Goal: Information Seeking & Learning: Learn about a topic

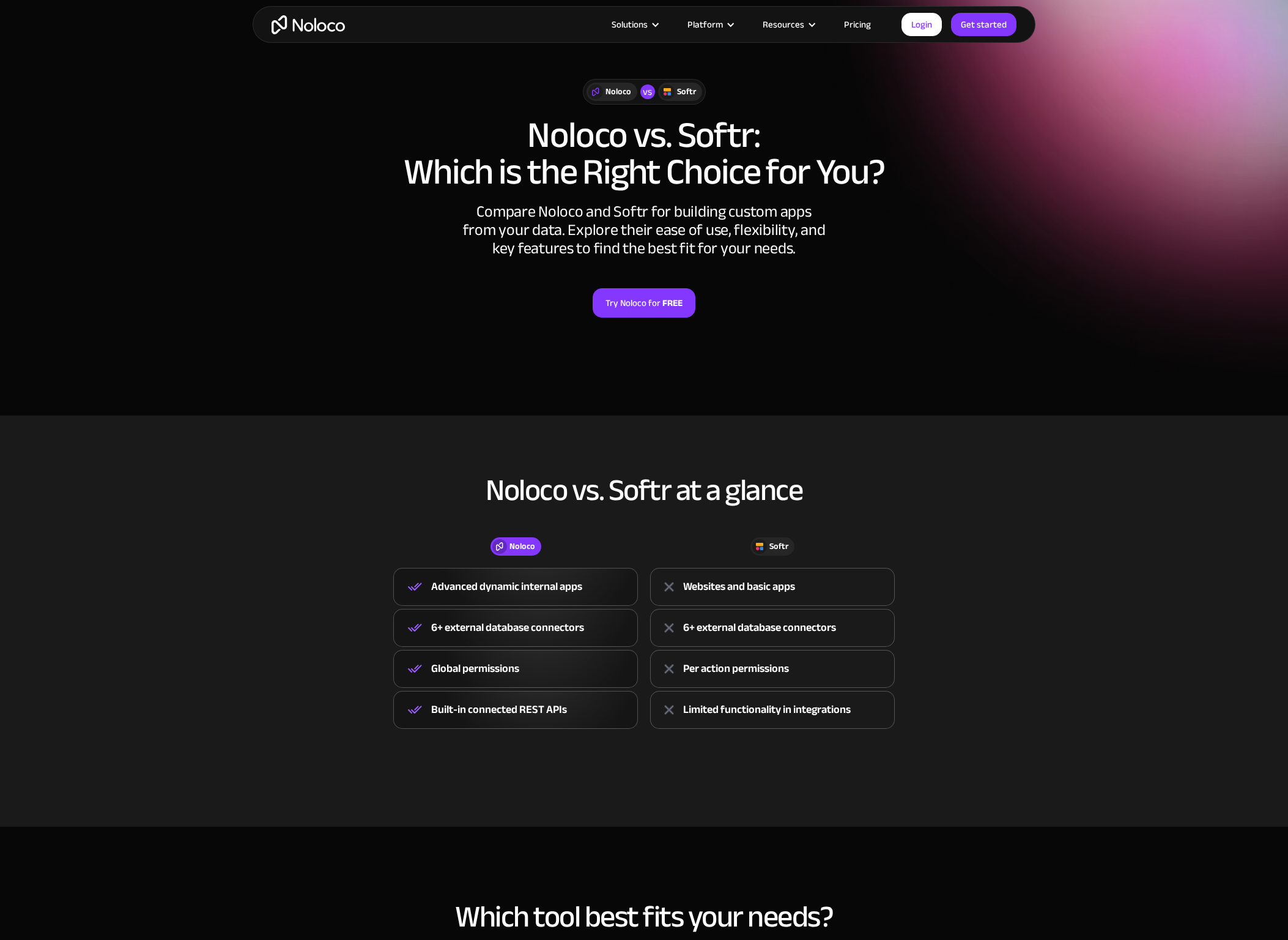
scroll to position [24, 0]
click at [859, 24] on link "Pricing" at bounding box center [857, 25] width 58 height 16
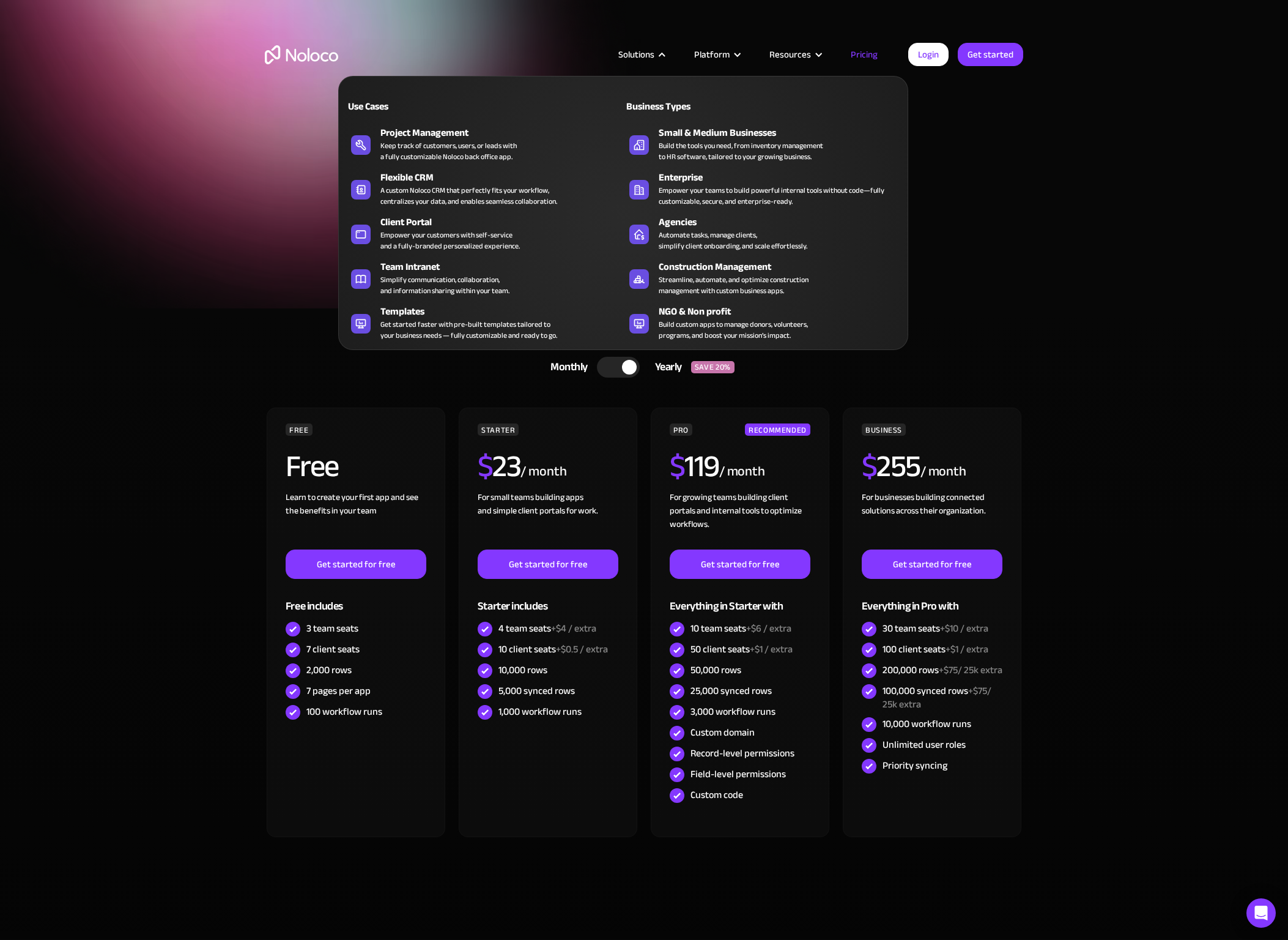
click at [666, 56] on div at bounding box center [662, 55] width 9 height 9
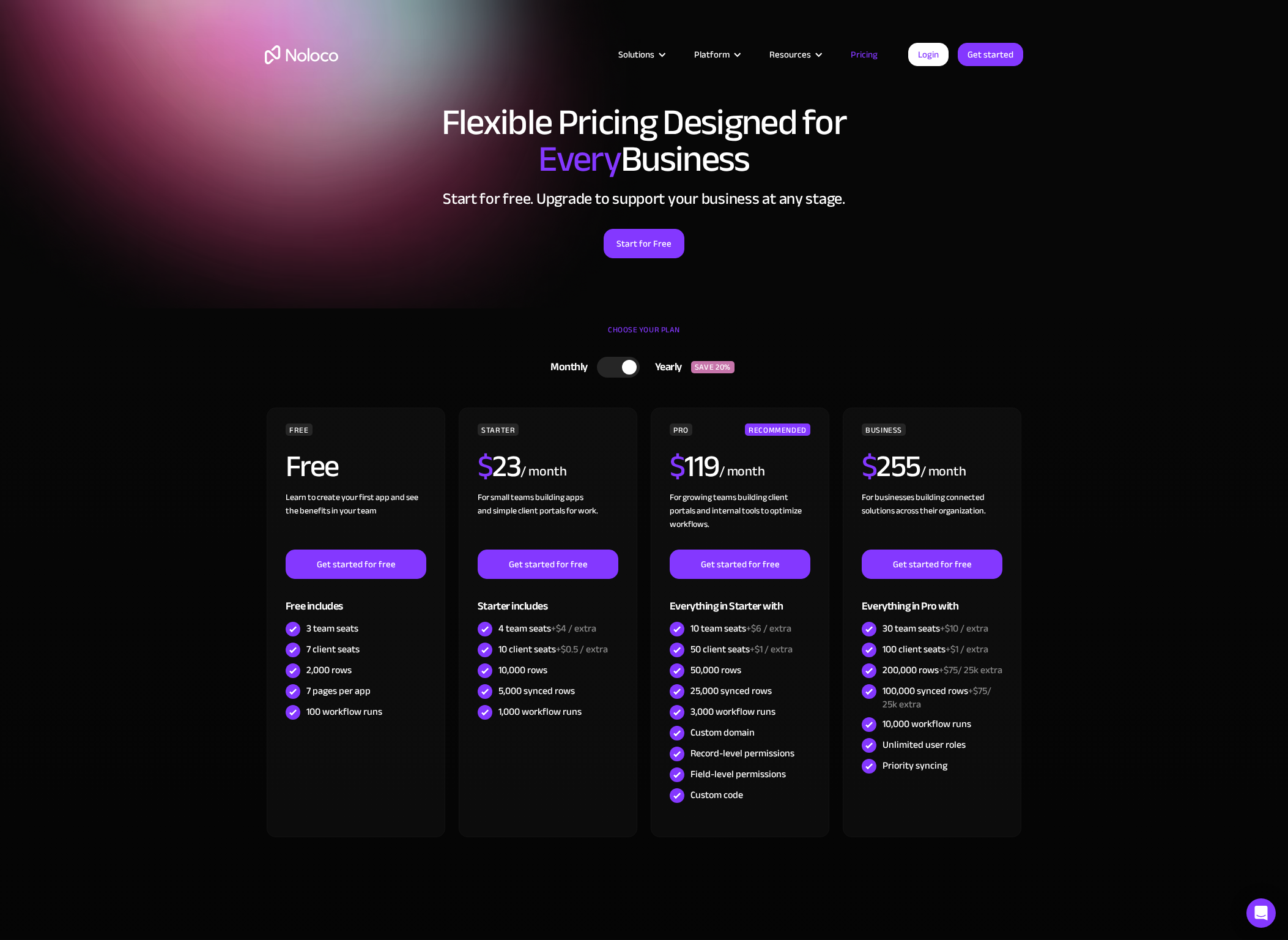
click at [666, 56] on div at bounding box center [662, 55] width 9 height 9
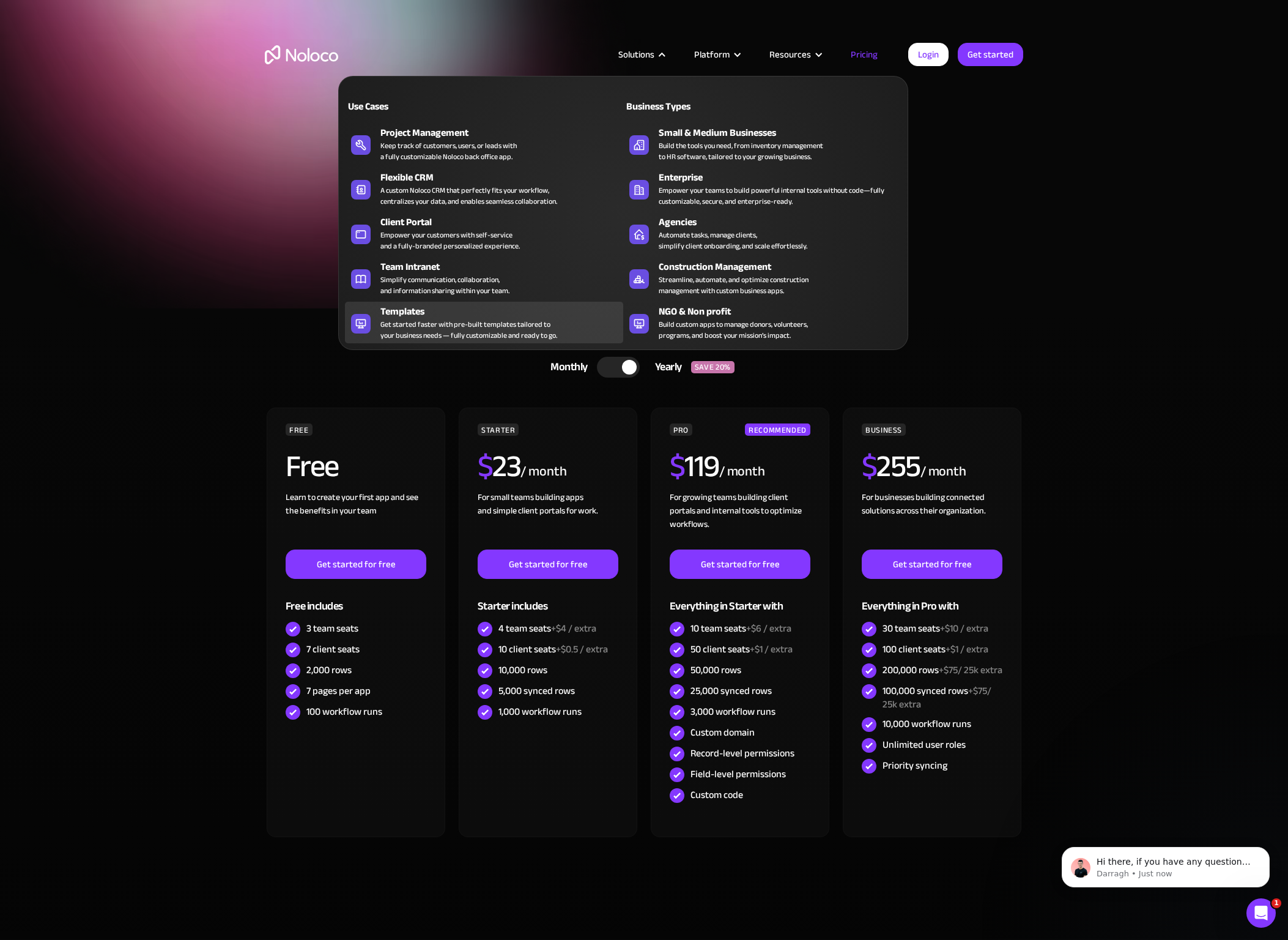
click at [409, 317] on div "Templates" at bounding box center [504, 311] width 248 height 15
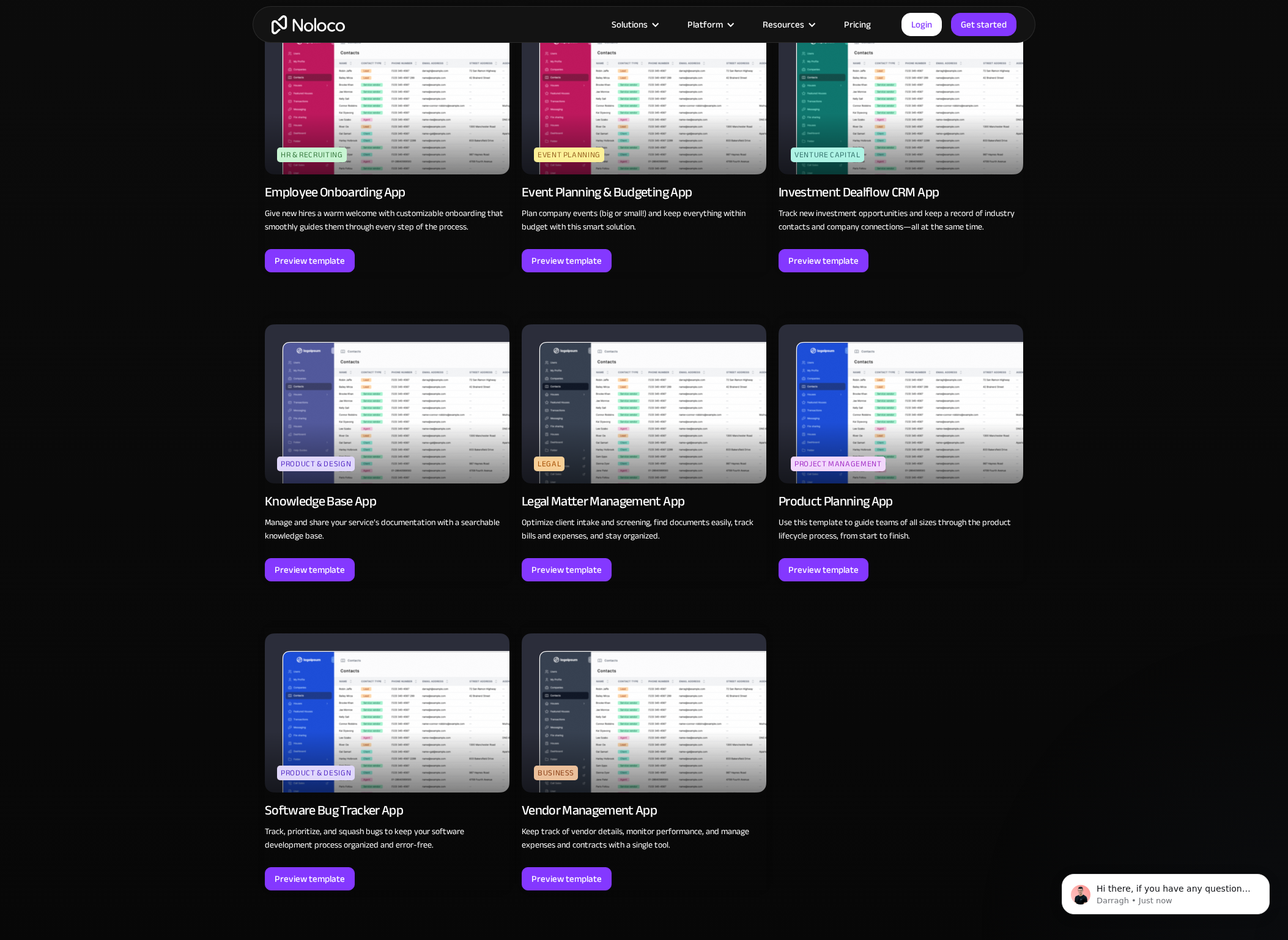
scroll to position [2973, 0]
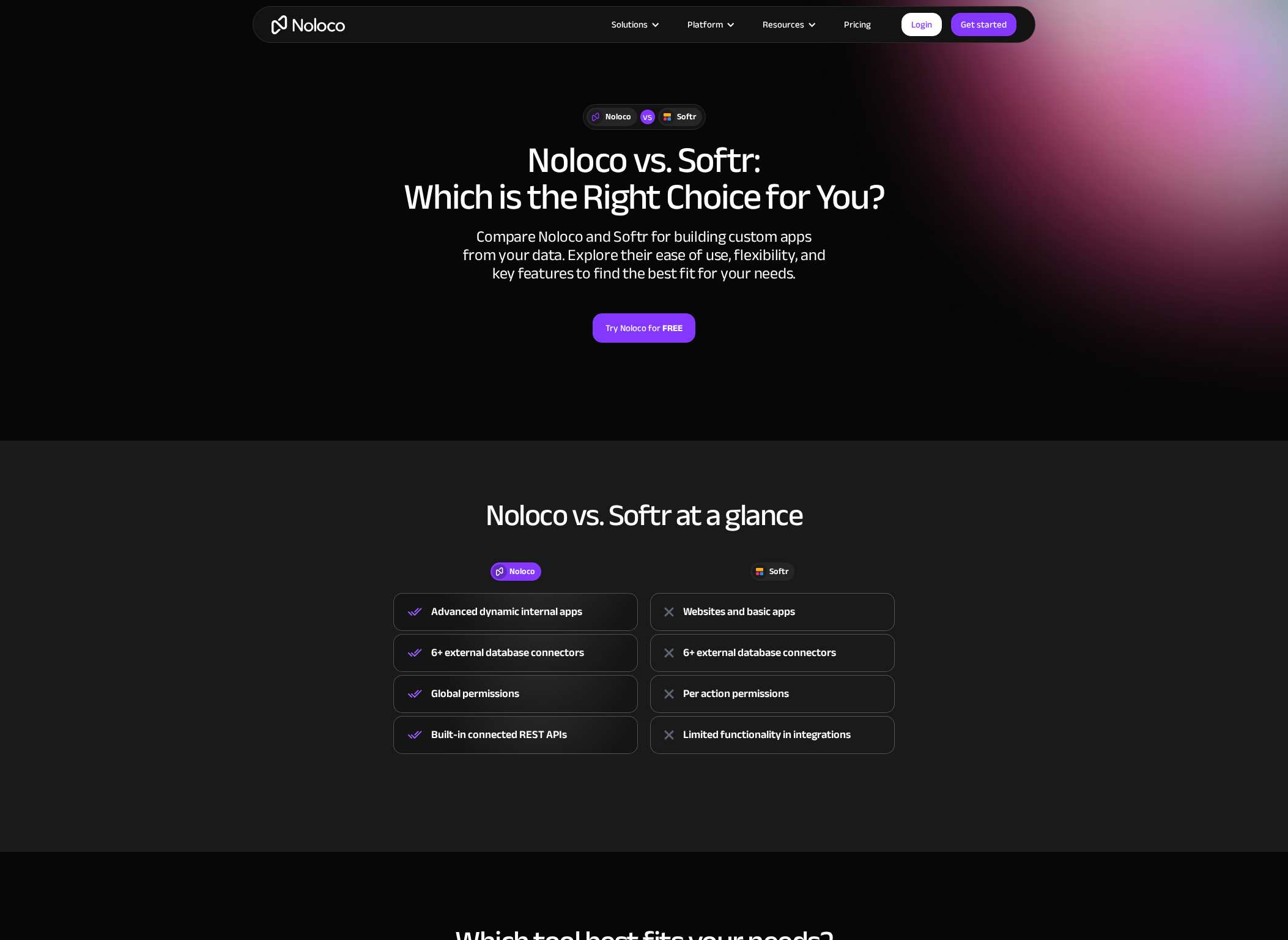
scroll to position [24, 0]
